Goal: Information Seeking & Learning: Learn about a topic

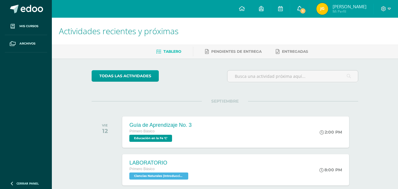
click at [302, 11] on icon at bounding box center [299, 8] width 5 height 5
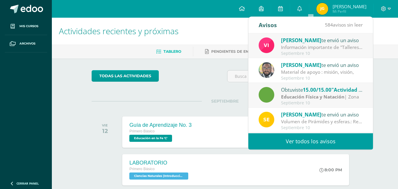
click at [307, 39] on div "[PERSON_NAME] te envió un aviso" at bounding box center [322, 40] width 82 height 8
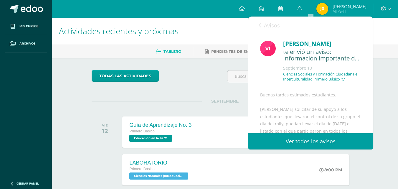
drag, startPoint x: 365, startPoint y: 76, endPoint x: 364, endPoint y: 83, distance: 7.1
click at [364, 83] on div "[PERSON_NAME] te envió un aviso: Información importante de "Talleres". [DATE] C…" at bounding box center [310, 122] width 125 height 179
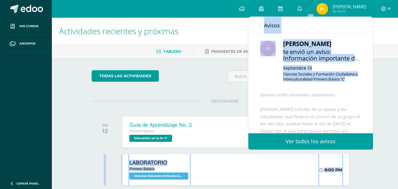
drag, startPoint x: 367, startPoint y: 78, endPoint x: 373, endPoint y: 102, distance: 24.4
click at [373, 102] on body "Mis cursos Archivos Cerrar panel Artes Industriales Primero Básico "C" Ciencias…" at bounding box center [199, 186] width 398 height 373
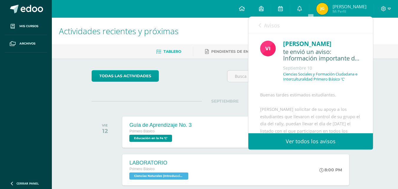
click at [360, 102] on div "[PERSON_NAME] te envió un aviso: Información importante de "Talleres". [DATE] C…" at bounding box center [310, 122] width 125 height 179
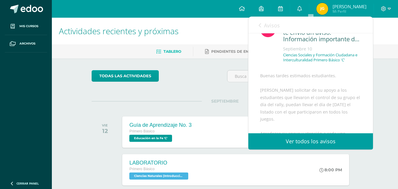
scroll to position [20, 0]
click at [367, 92] on div "[PERSON_NAME] te envió un aviso: Información importante de "Talleres". [DATE] C…" at bounding box center [310, 102] width 125 height 179
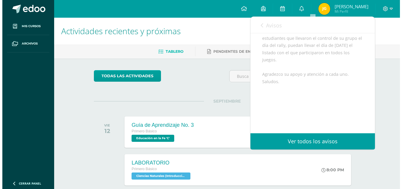
scroll to position [87, 0]
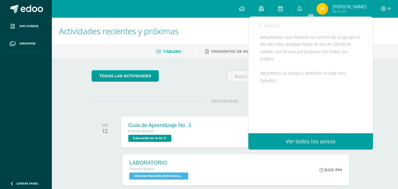
click at [140, 129] on span "Primero Básico" at bounding box center [140, 131] width 25 height 4
